Goal: Find specific page/section

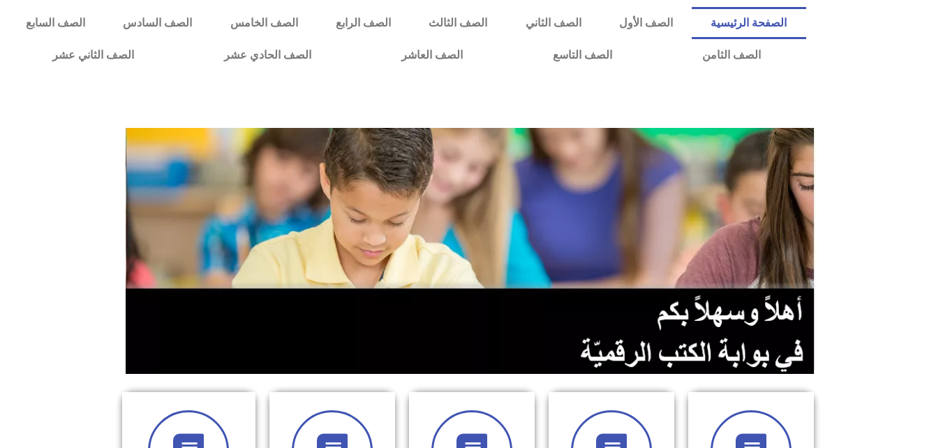
scroll to position [391, 0]
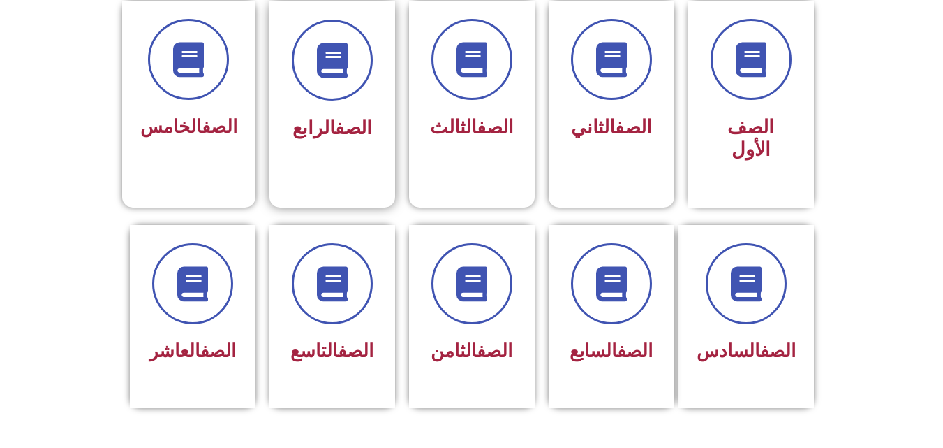
click at [339, 110] on div "الصف الرابع" at bounding box center [332, 83] width 88 height 126
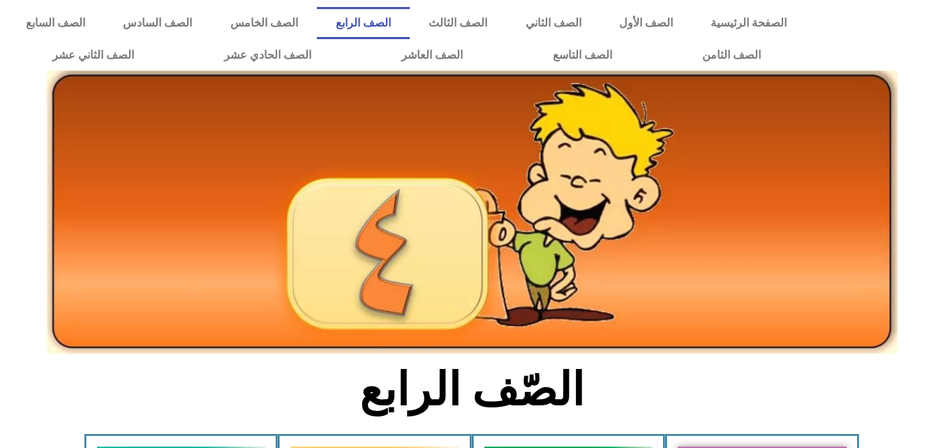
scroll to position [391, 0]
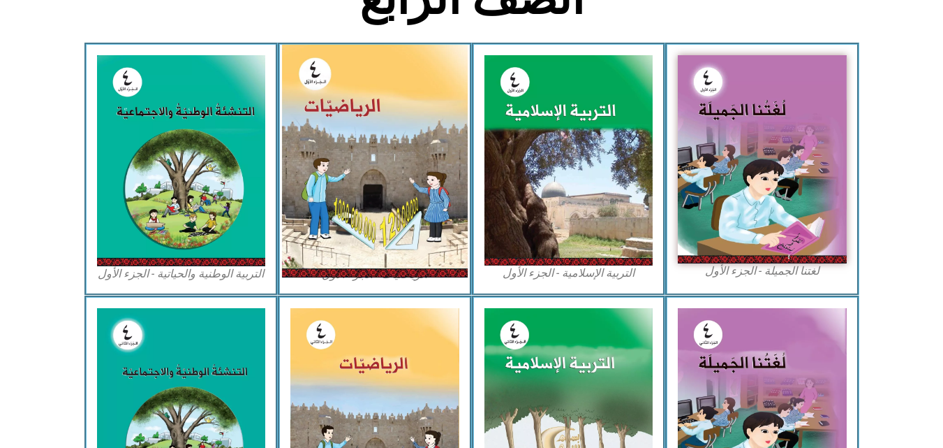
click at [309, 180] on img at bounding box center [375, 161] width 186 height 232
click at [395, 77] on img at bounding box center [375, 161] width 186 height 232
click at [329, 168] on img at bounding box center [375, 161] width 186 height 232
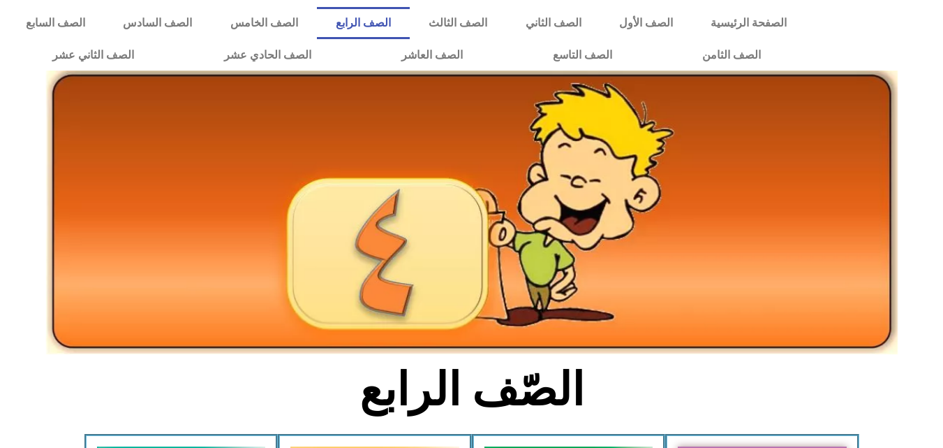
scroll to position [391, 0]
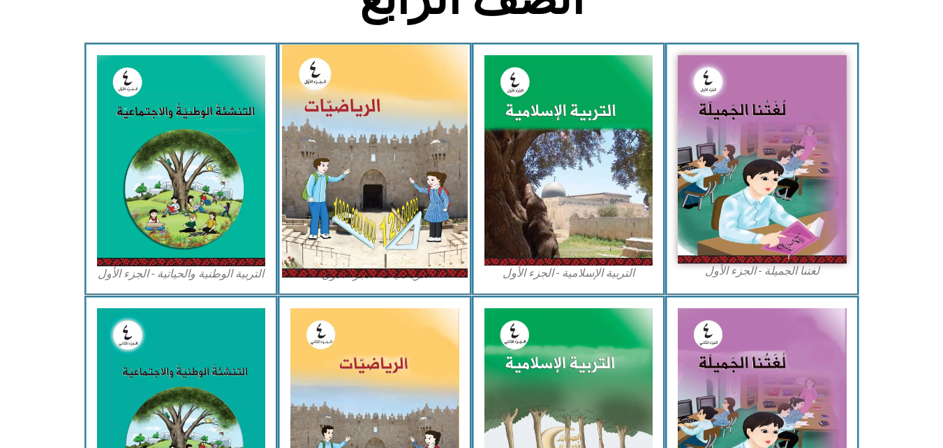
click at [455, 162] on img at bounding box center [375, 161] width 186 height 232
click at [432, 146] on img at bounding box center [375, 161] width 186 height 232
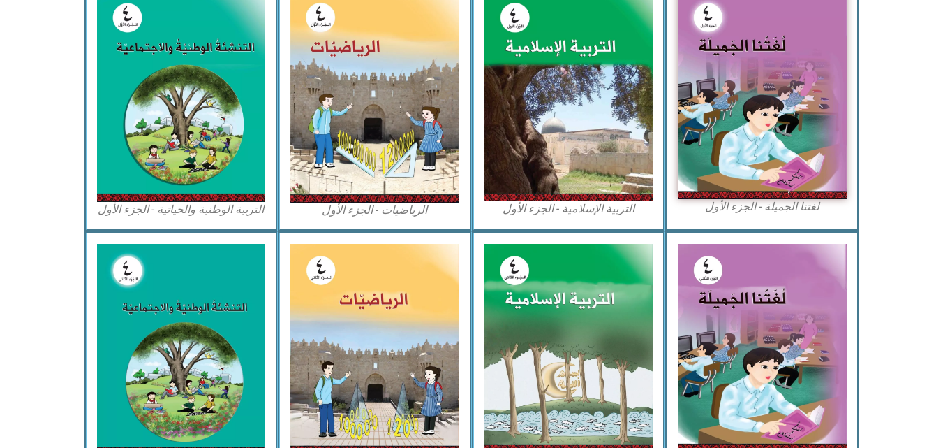
scroll to position [459, 0]
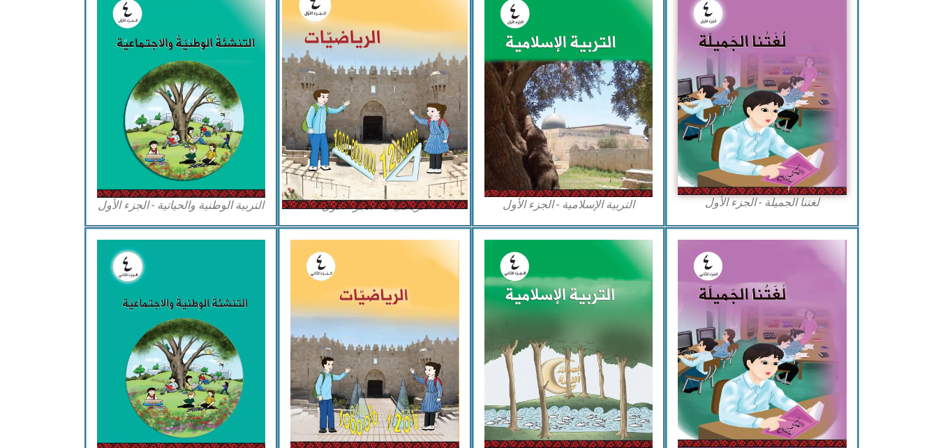
click at [461, 69] on img at bounding box center [375, 92] width 186 height 232
click at [349, 108] on img at bounding box center [375, 92] width 186 height 232
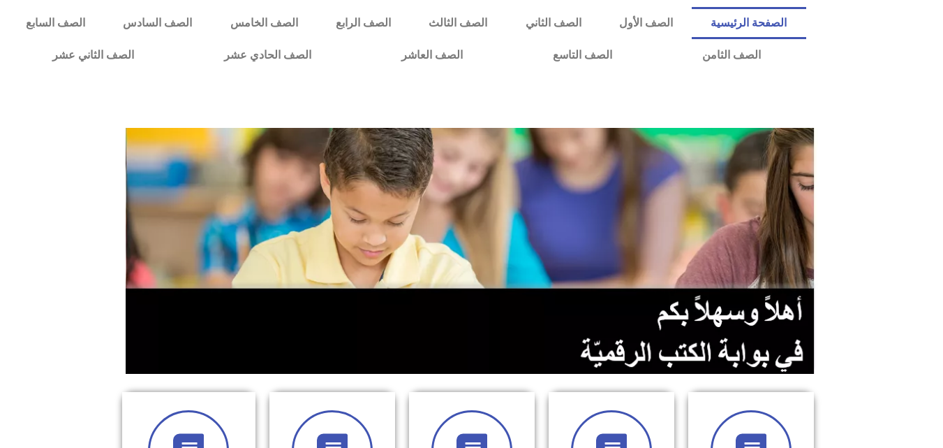
scroll to position [391, 0]
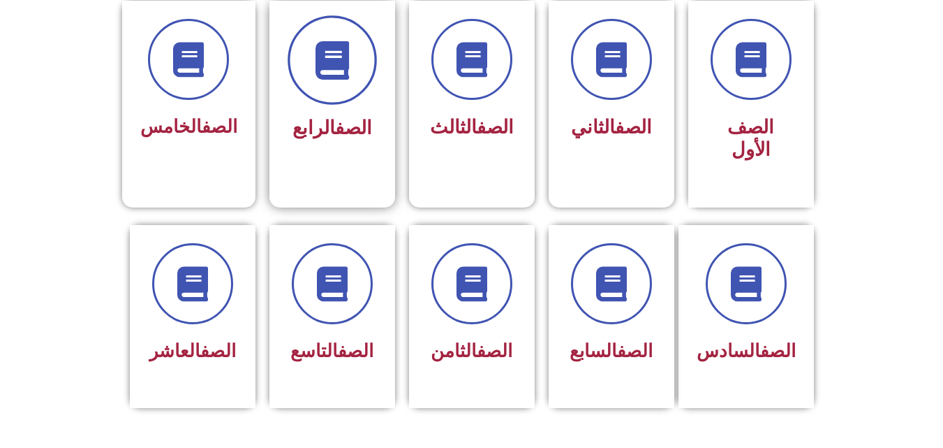
click at [321, 86] on span at bounding box center [332, 59] width 89 height 89
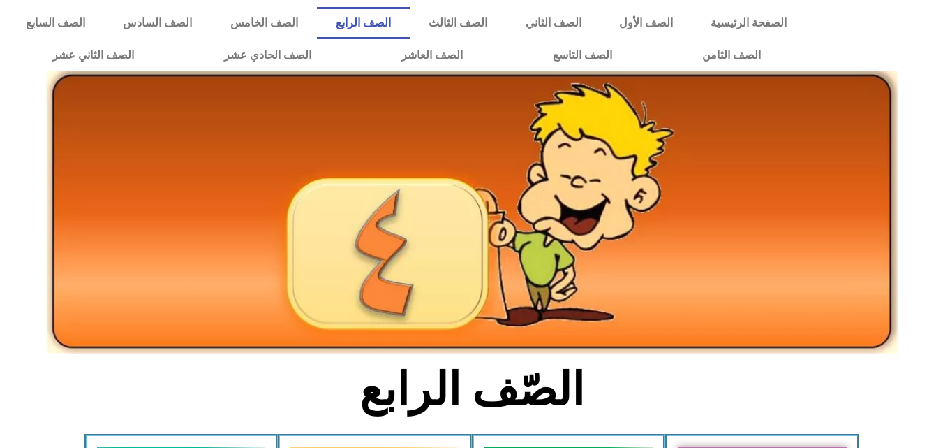
scroll to position [391, 0]
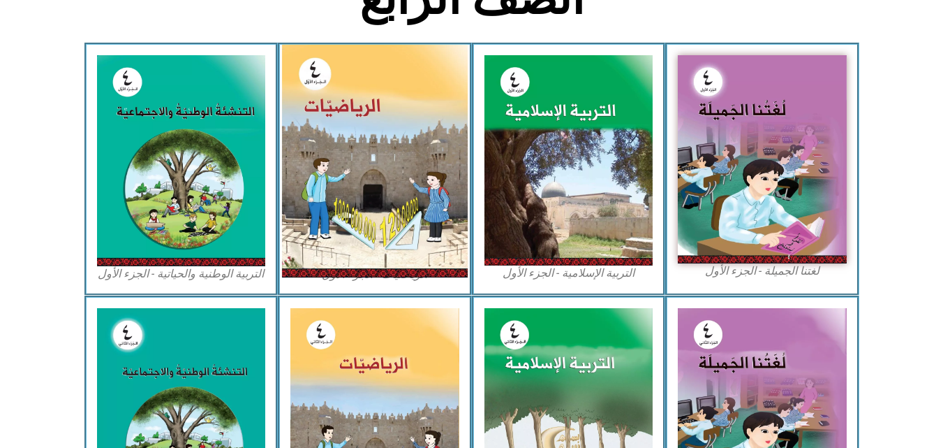
click at [313, 119] on img at bounding box center [375, 161] width 186 height 232
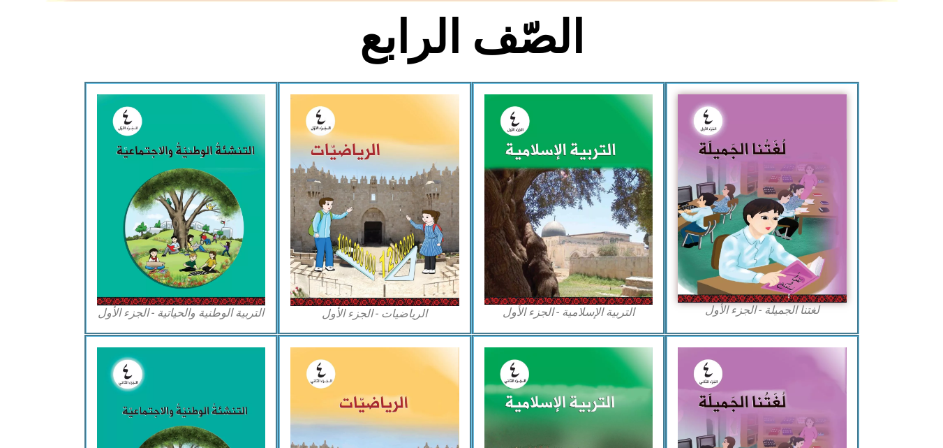
scroll to position [362, 0]
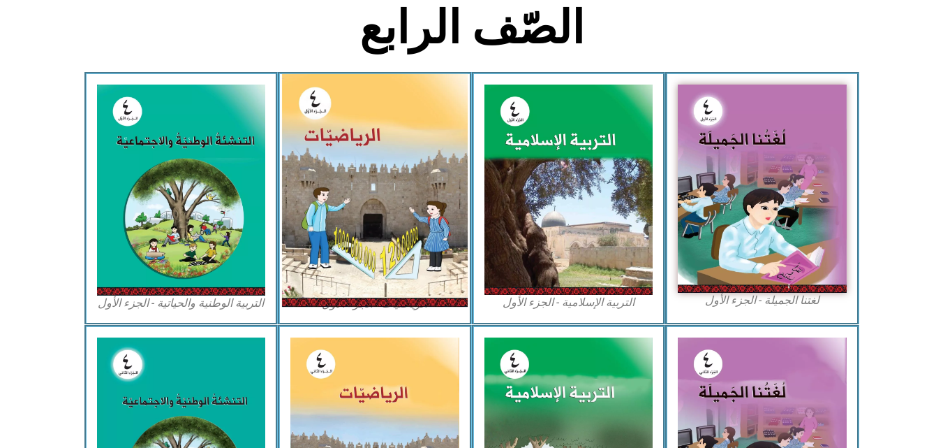
click at [399, 165] on img at bounding box center [375, 190] width 186 height 232
